Goal: Check status: Check status

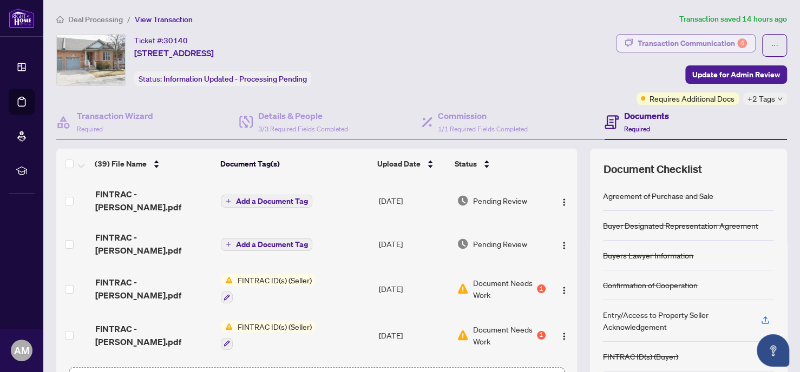
click at [661, 39] on div "Transaction Communication 4" at bounding box center [691, 43] width 109 height 17
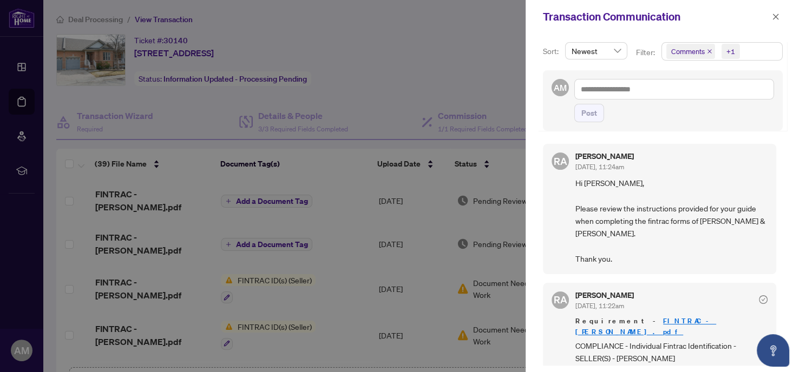
click at [707, 54] on icon "close" at bounding box center [709, 51] width 5 height 5
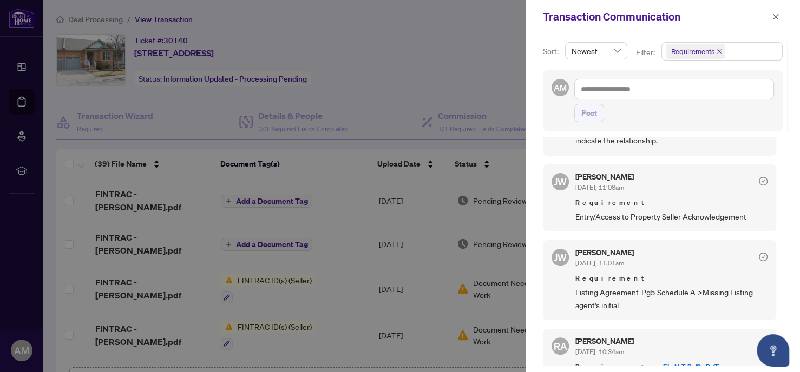
scroll to position [319, 0]
click at [776, 13] on icon "close" at bounding box center [775, 17] width 8 height 8
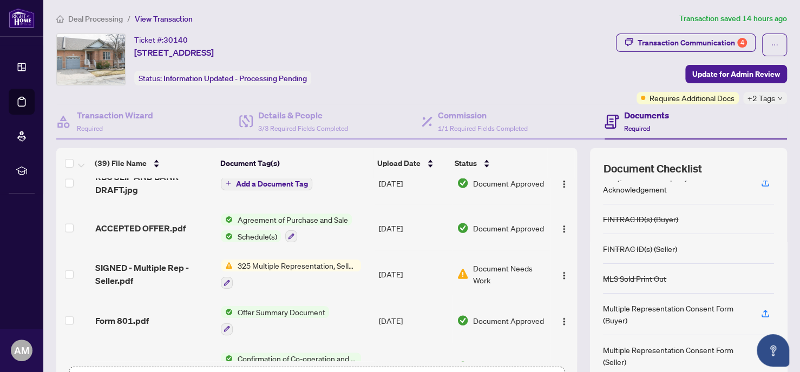
scroll to position [138, 0]
click at [639, 41] on div "Transaction Communication 4" at bounding box center [691, 42] width 109 height 17
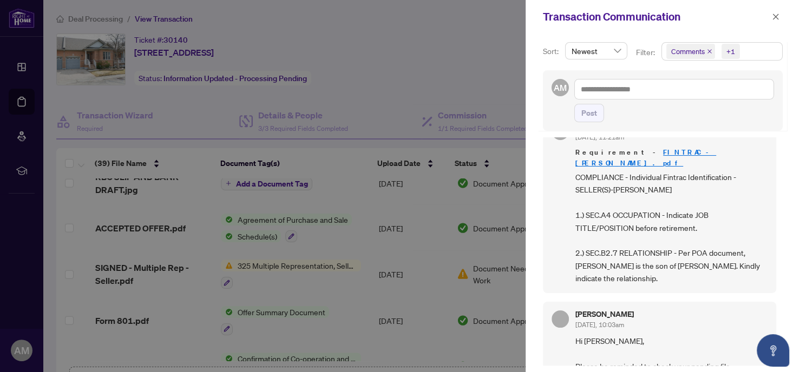
scroll to position [0, 0]
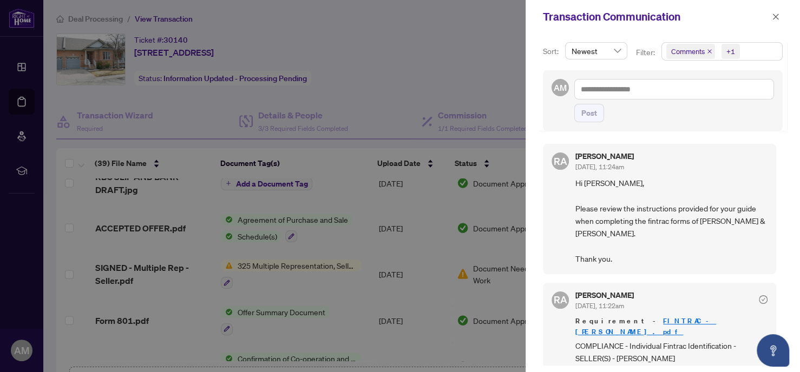
click at [707, 52] on icon "close" at bounding box center [709, 51] width 5 height 5
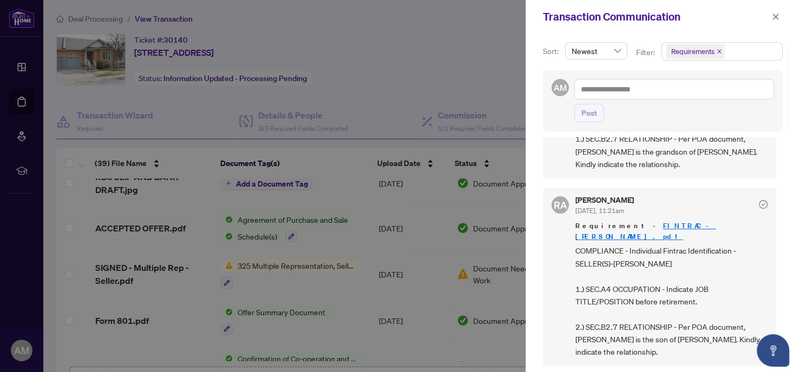
scroll to position [104, 0]
click at [775, 17] on icon "close" at bounding box center [775, 17] width 8 height 8
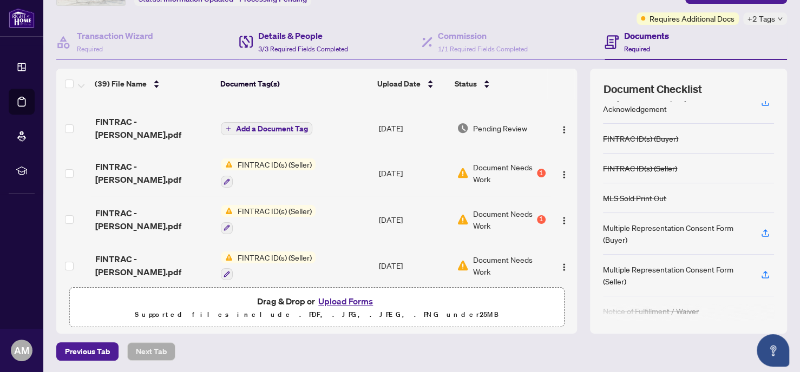
scroll to position [0, 0]
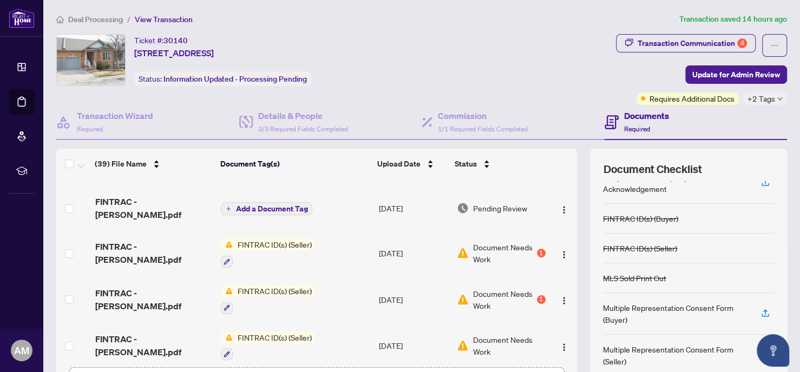
click at [107, 19] on span "Deal Processing" at bounding box center [95, 20] width 55 height 10
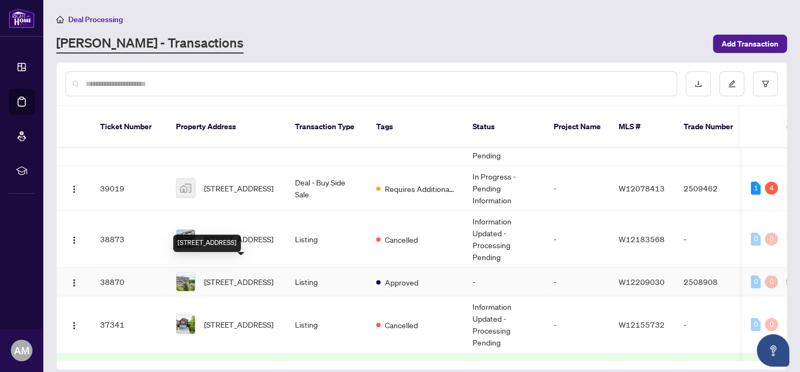
scroll to position [241, 0]
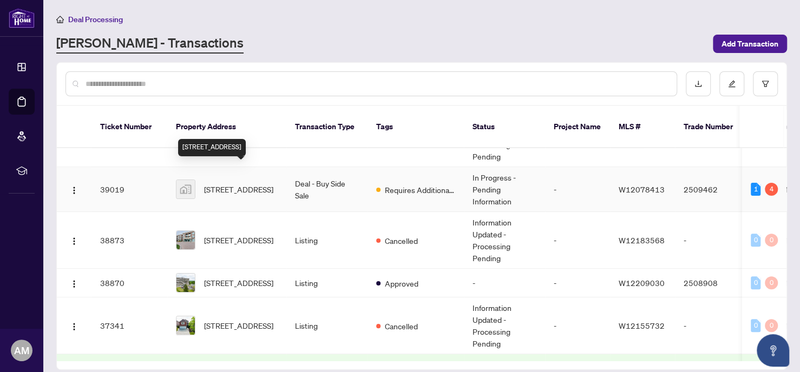
click at [241, 183] on span "[STREET_ADDRESS]" at bounding box center [238, 189] width 69 height 12
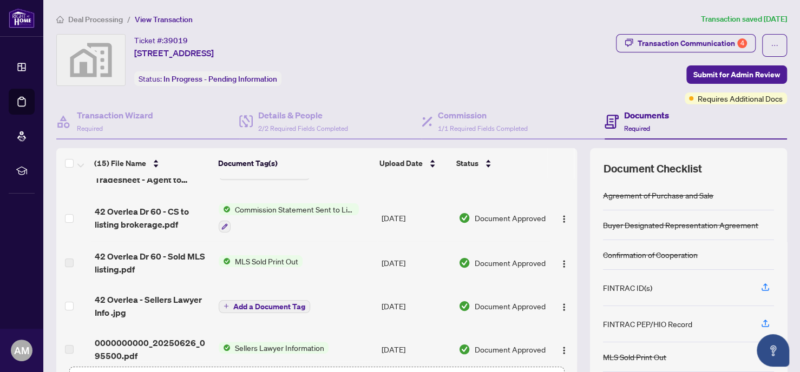
scroll to position [491, 0]
